Goal: Use online tool/utility: Utilize a website feature to perform a specific function

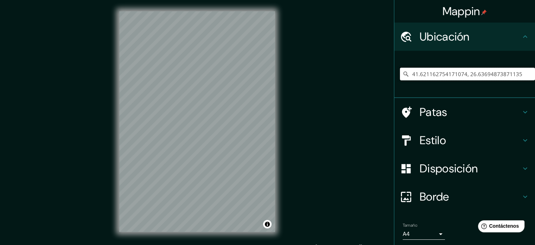
click at [433, 68] on input "41.621162754171074, 26.63694873871135" at bounding box center [467, 74] width 135 height 13
click at [435, 71] on input "41.621162754171074, 26.63694873871135" at bounding box center [467, 74] width 135 height 13
paste input "39.923912567427536, 116.59454598253711"
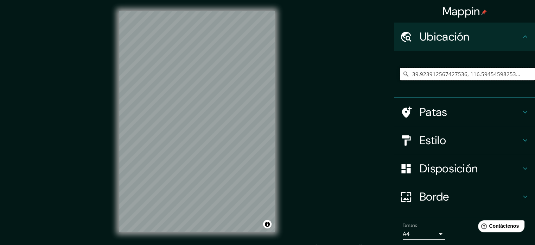
type input "39.923912567427536, 116.59454598253711"
click at [402, 76] on icon at bounding box center [405, 73] width 7 height 7
click at [423, 77] on input "39.923912567427536, 116.59454598253711" at bounding box center [467, 74] width 135 height 13
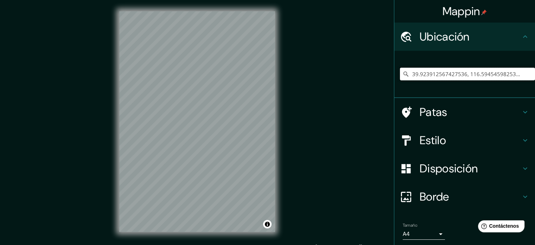
click at [423, 77] on input "39.923912567427536, 116.59454598253711" at bounding box center [467, 74] width 135 height 13
click at [484, 34] on h4 "Ubicación" at bounding box center [470, 37] width 101 height 14
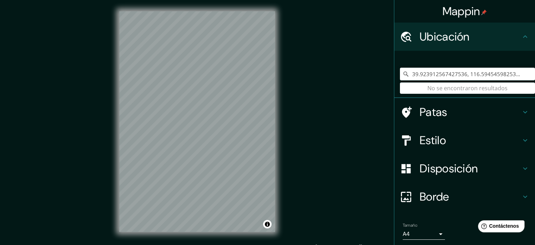
click at [400, 76] on input "39.923912567427536, 116.59454598253711" at bounding box center [467, 74] width 135 height 13
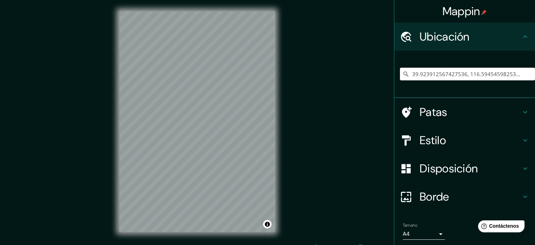
click at [404, 74] on icon at bounding box center [406, 73] width 5 height 5
click at [448, 76] on input "39.923912567427536, 116.59454598253711" at bounding box center [467, 74] width 135 height 13
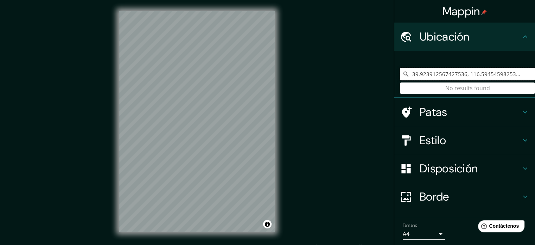
paste input "Changyingxiang"
type input "Changyingxiang"
